Goal: Task Accomplishment & Management: Use online tool/utility

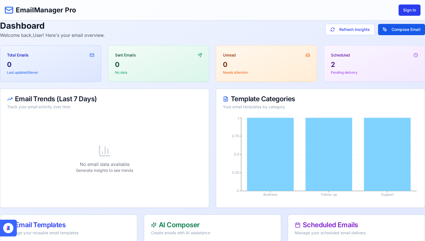
click at [408, 11] on button "Sign In" at bounding box center [409, 9] width 22 height 11
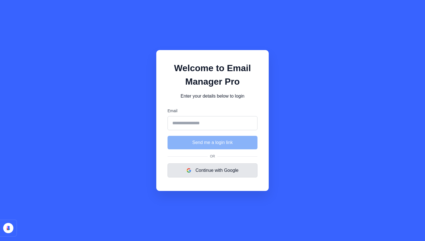
click at [211, 173] on button "Continue with Google" at bounding box center [212, 170] width 90 height 14
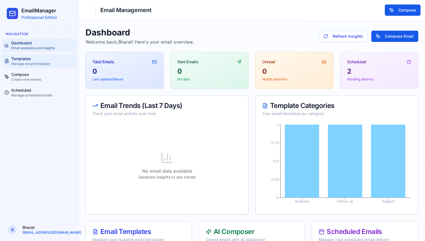
click at [38, 66] on span "Manage email templates" at bounding box center [30, 64] width 39 height 4
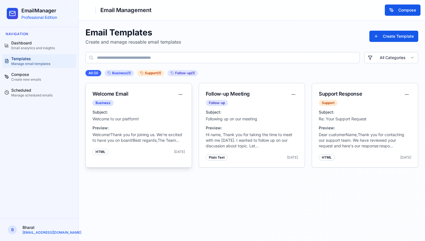
click at [150, 108] on div "Welcome Email Business" at bounding box center [139, 96] width 106 height 26
click at [178, 93] on html "EmailManager Professional Edition Navigation Dashboard Email analytics and insi…" at bounding box center [212, 120] width 425 height 241
click at [166, 107] on div "Preview" at bounding box center [166, 105] width 33 height 9
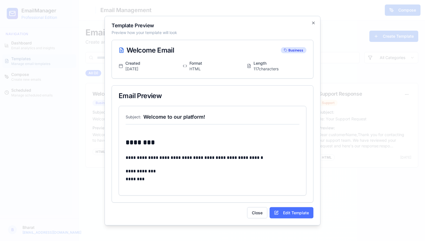
click at [298, 214] on button "Edit Template" at bounding box center [291, 212] width 44 height 11
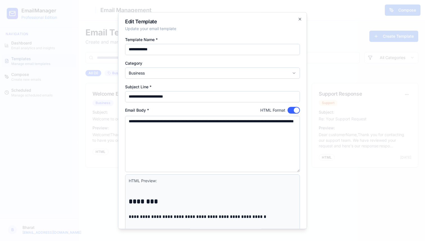
click at [318, 71] on div at bounding box center [212, 120] width 425 height 241
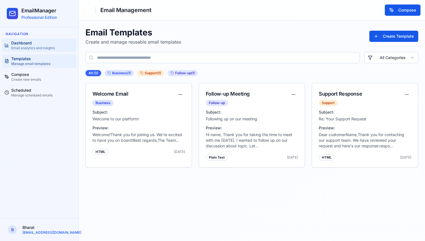
click at [39, 45] on div "Dashboard Email analytics and insights" at bounding box center [33, 45] width 44 height 10
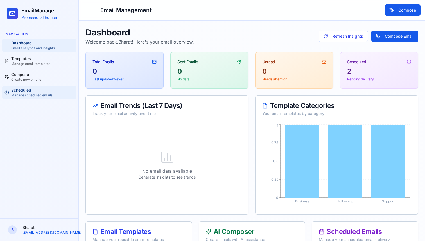
click at [57, 96] on link "Scheduled Manage scheduled emails" at bounding box center [39, 92] width 74 height 13
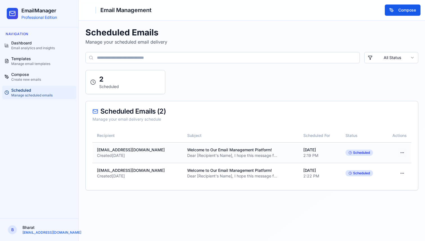
click at [402, 150] on html "EmailManager Professional Edition Navigation Dashboard Email analytics and insi…" at bounding box center [212, 120] width 425 height 241
click at [388, 164] on div "Preview" at bounding box center [387, 164] width 35 height 9
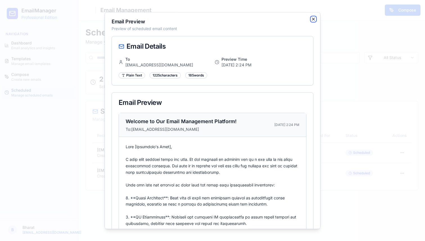
click at [312, 19] on icon "button" at bounding box center [313, 19] width 4 height 4
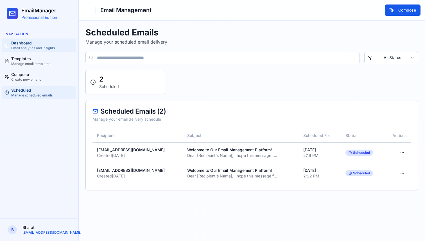
click at [43, 41] on div "Dashboard Email analytics and insights" at bounding box center [33, 45] width 44 height 10
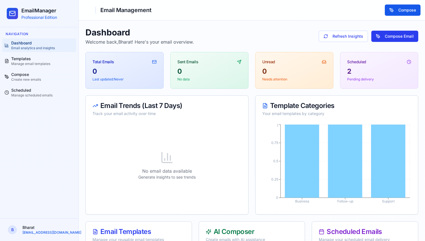
click at [393, 34] on button "Compose Email" at bounding box center [394, 36] width 47 height 11
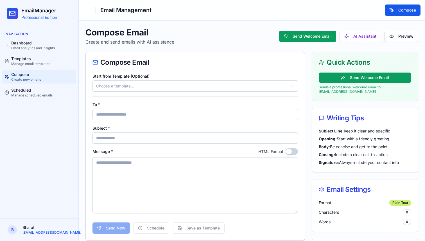
click at [183, 87] on html "EmailManager Professional Edition Navigation Dashboard Email analytics and insi…" at bounding box center [212, 172] width 425 height 345
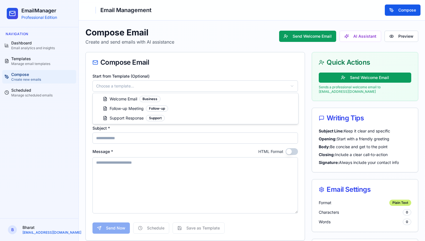
type input "**********"
type textarea "**********"
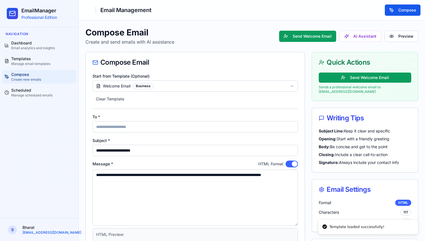
click at [149, 123] on input "To *" at bounding box center [194, 126] width 205 height 11
type input "**********"
click at [181, 190] on textarea "**********" at bounding box center [194, 197] width 205 height 56
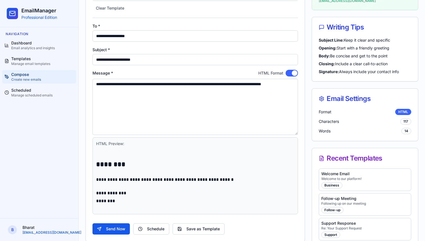
scroll to position [96, 0]
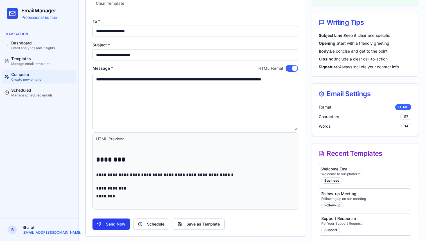
click at [120, 225] on button "Send Now" at bounding box center [110, 223] width 37 height 11
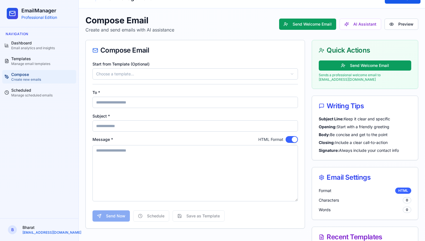
scroll to position [0, 0]
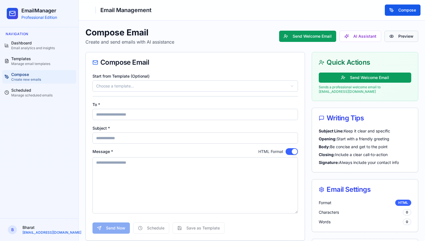
click at [417, 36] on button "Preview" at bounding box center [401, 36] width 34 height 11
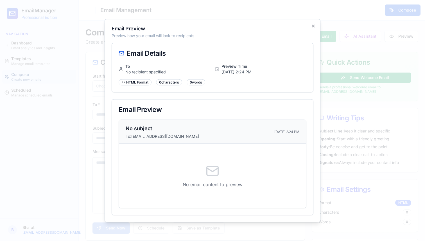
click at [314, 24] on icon "button" at bounding box center [313, 26] width 4 height 4
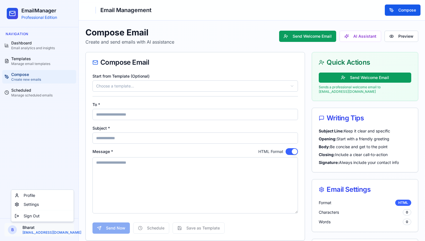
click at [49, 225] on html "EmailManager Professional Edition Navigation Dashboard Email analytics and insi…" at bounding box center [212, 172] width 425 height 345
click at [52, 164] on html "EmailManager Professional Edition Navigation Dashboard Email analytics and insi…" at bounding box center [212, 172] width 425 height 345
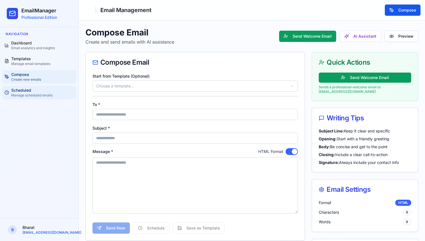
click at [35, 98] on link "Scheduled Manage scheduled emails" at bounding box center [39, 92] width 74 height 13
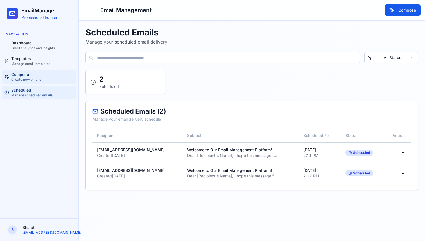
click at [31, 78] on span "Create new emails" at bounding box center [26, 79] width 30 height 4
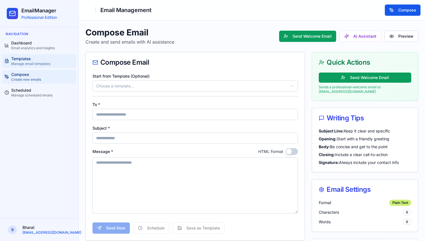
click at [31, 64] on span "Manage email templates" at bounding box center [30, 64] width 39 height 4
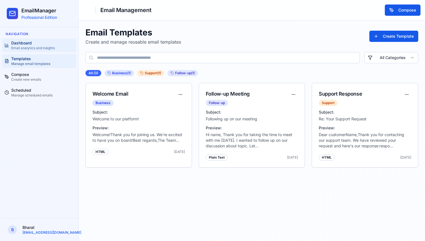
click at [31, 51] on link "Dashboard Email analytics and insights" at bounding box center [39, 44] width 74 height 13
